Goal: Information Seeking & Learning: Learn about a topic

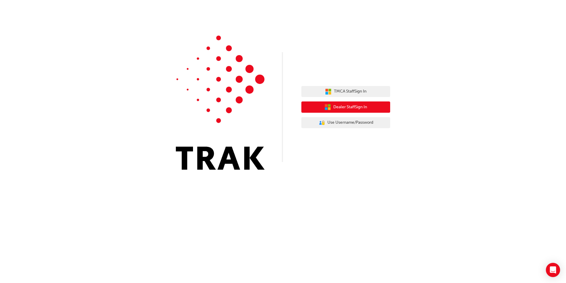
click at [348, 105] on span "Dealer Staff Sign In" at bounding box center [351, 107] width 34 height 7
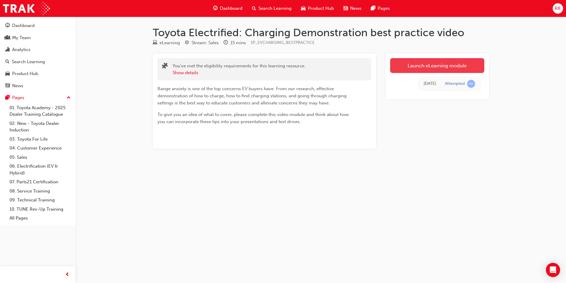
click at [440, 70] on link "Launch eLearning module" at bounding box center [437, 65] width 94 height 15
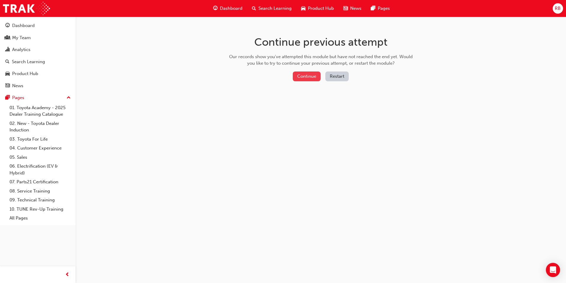
click at [304, 78] on button "Continue" at bounding box center [307, 76] width 28 height 10
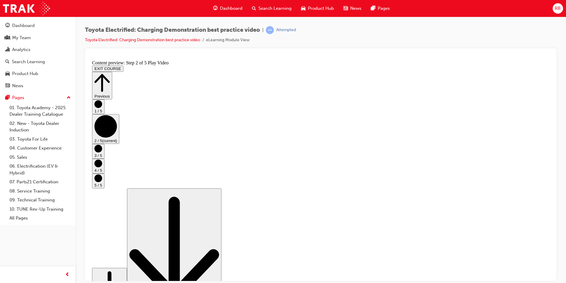
drag, startPoint x: 182, startPoint y: 241, endPoint x: 399, endPoint y: 236, distance: 216.3
click at [125, 268] on icon "Step controls" at bounding box center [109, 288] width 30 height 40
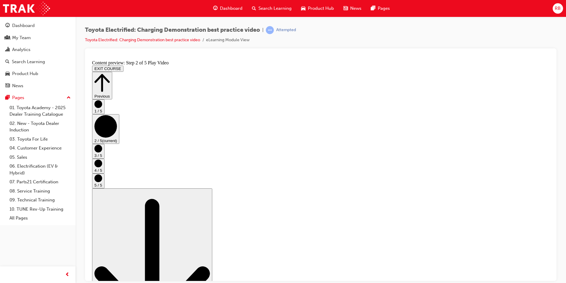
scroll to position [207, 0]
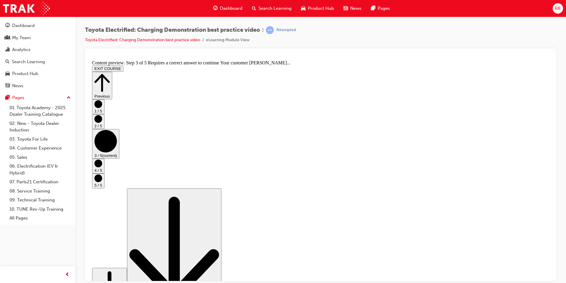
click at [110, 72] on icon "Step controls" at bounding box center [101, 82] width 15 height 20
click at [125, 268] on icon "Step controls" at bounding box center [109, 288] width 30 height 40
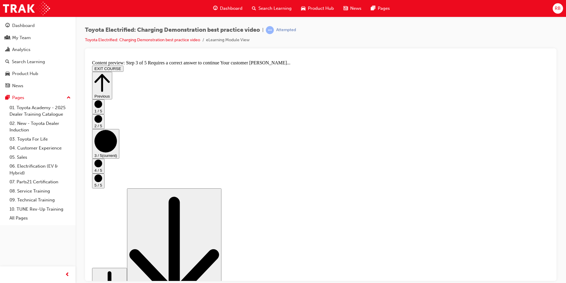
scroll to position [59, 0]
checkbox input "true"
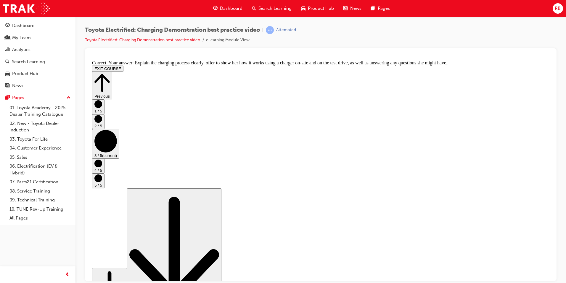
scroll to position [99, 0]
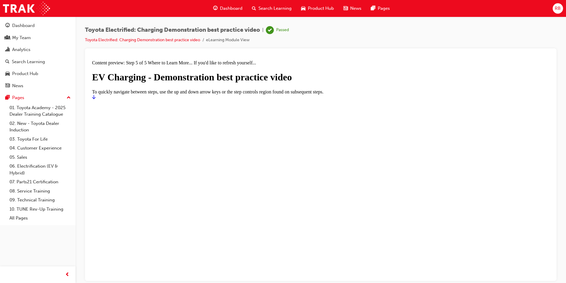
click at [537, 100] on div at bounding box center [321, 96] width 458 height 5
